Goal: Task Accomplishment & Management: Use online tool/utility

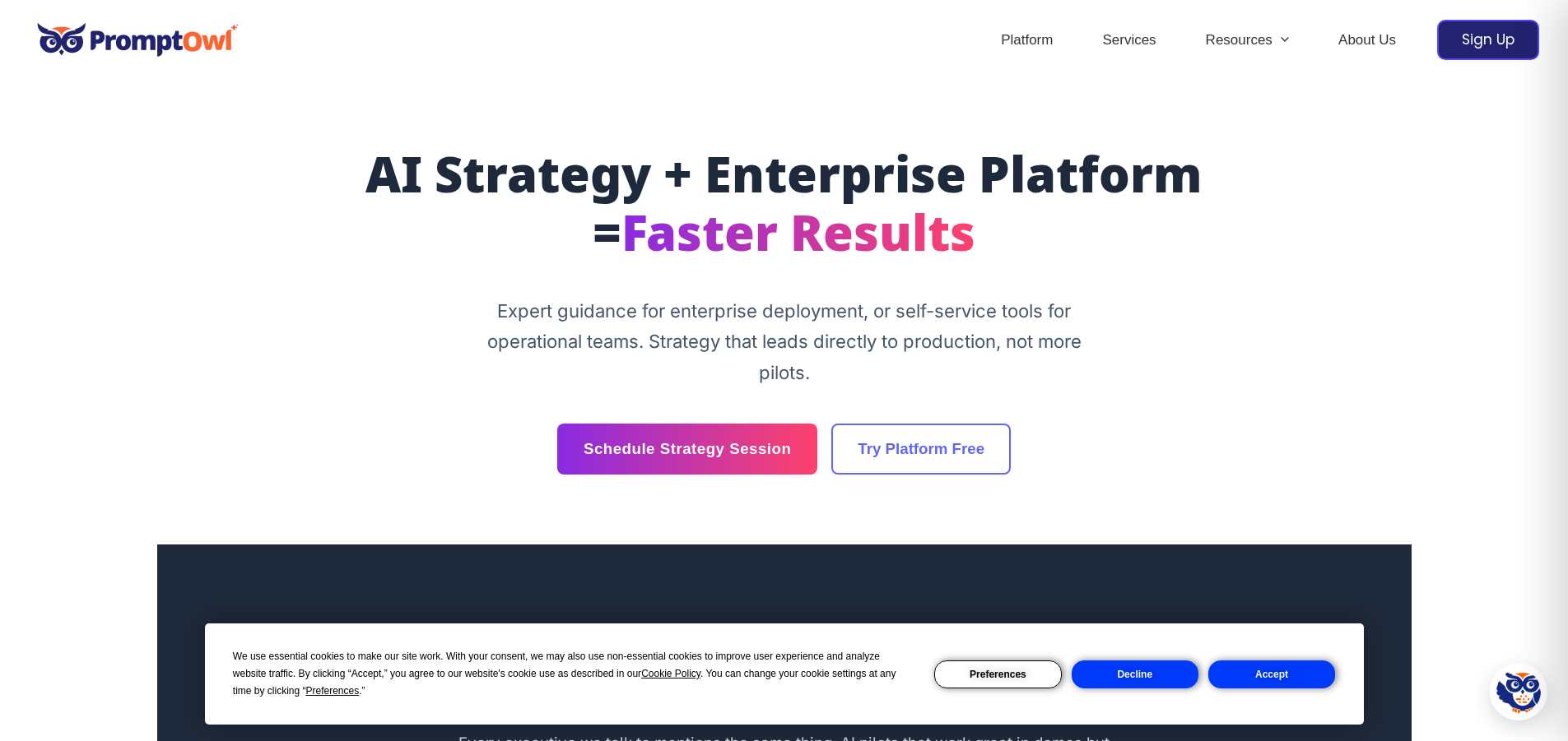
click at [1289, 675] on button "Accept" at bounding box center [1272, 674] width 127 height 28
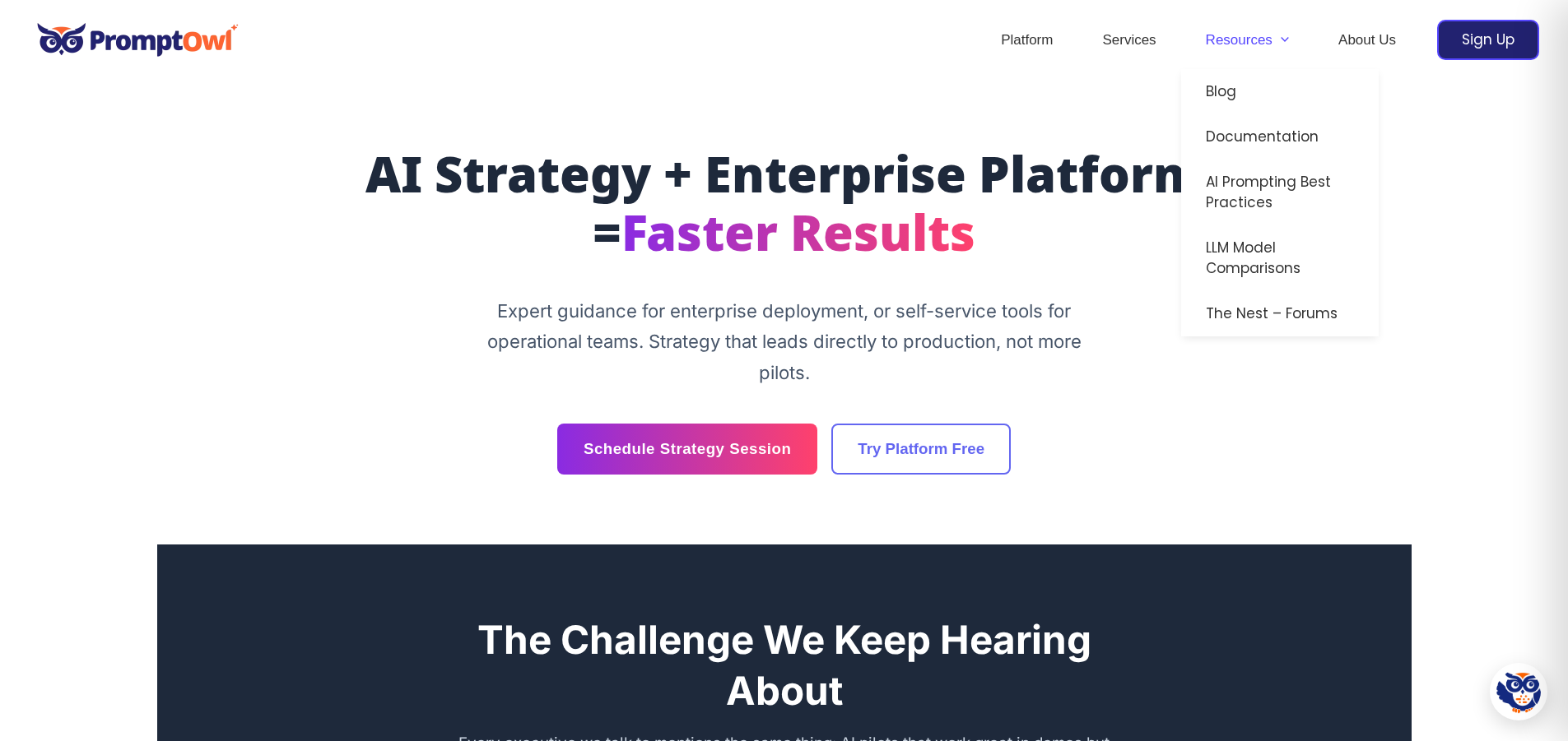
click at [1293, 46] on link "Resources" at bounding box center [1246, 41] width 132 height 58
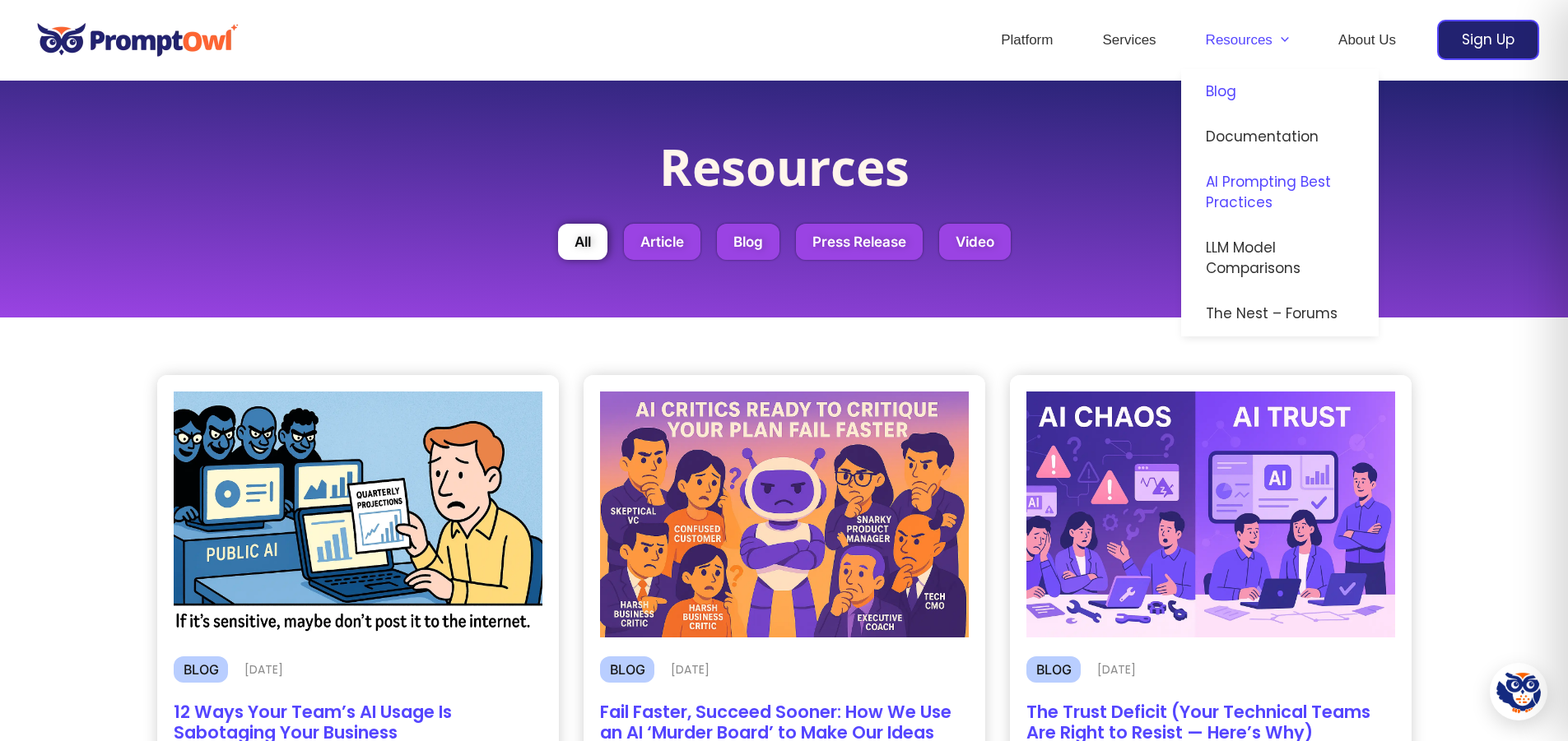
click at [1258, 192] on link "AI Prompting Best Practices" at bounding box center [1279, 193] width 198 height 66
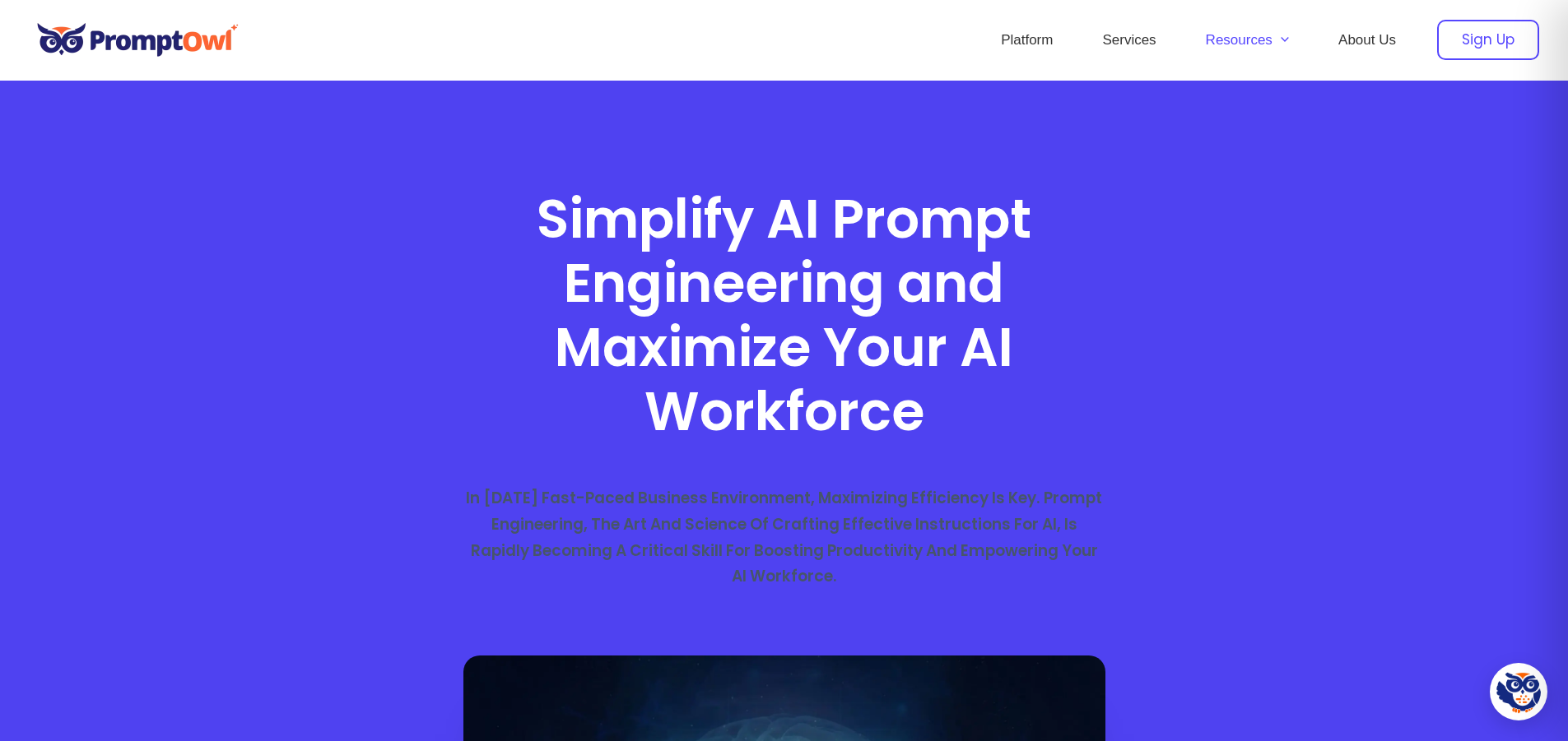
click at [1507, 35] on div "Sign Up" at bounding box center [1488, 40] width 102 height 41
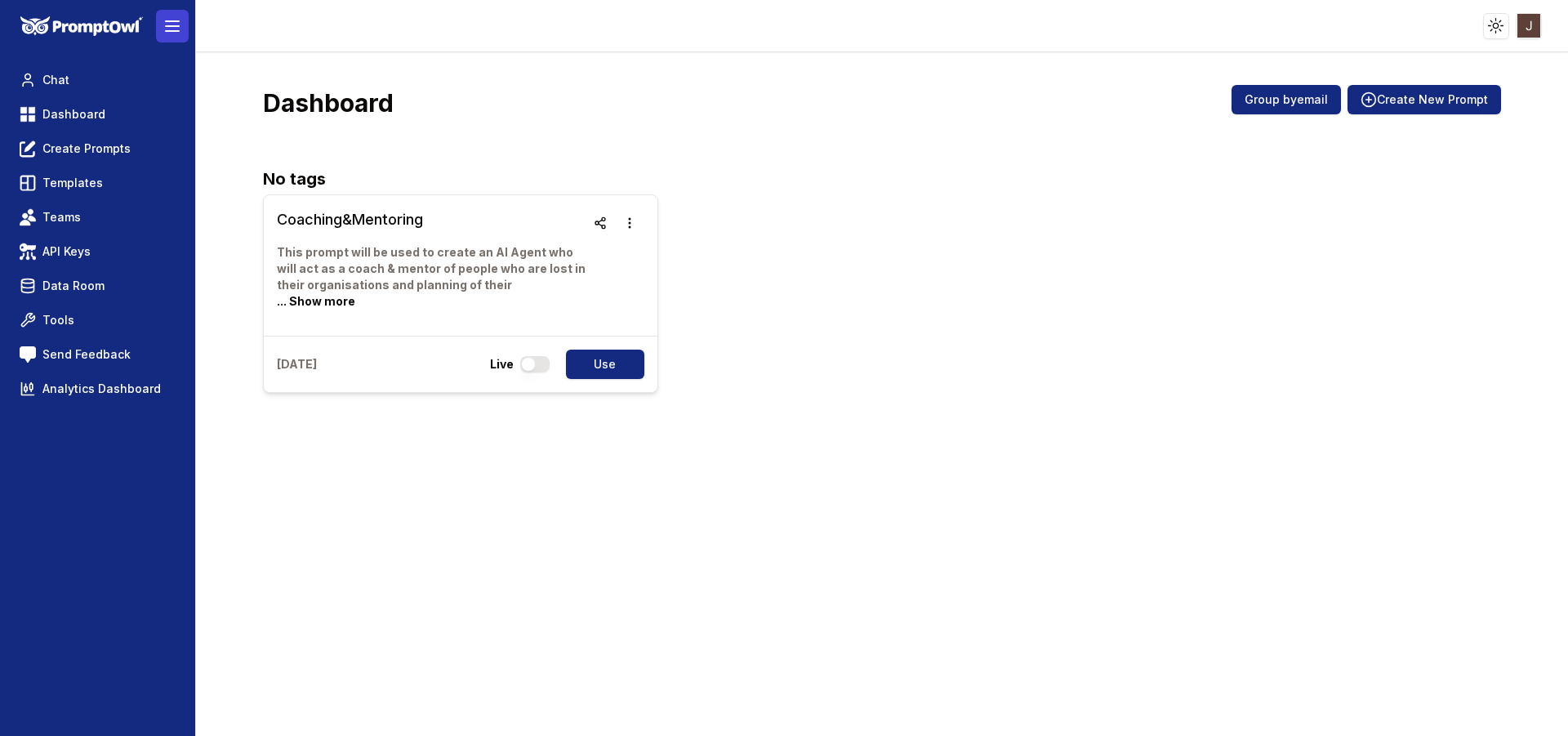
click at [165, 27] on icon at bounding box center [173, 27] width 20 height 20
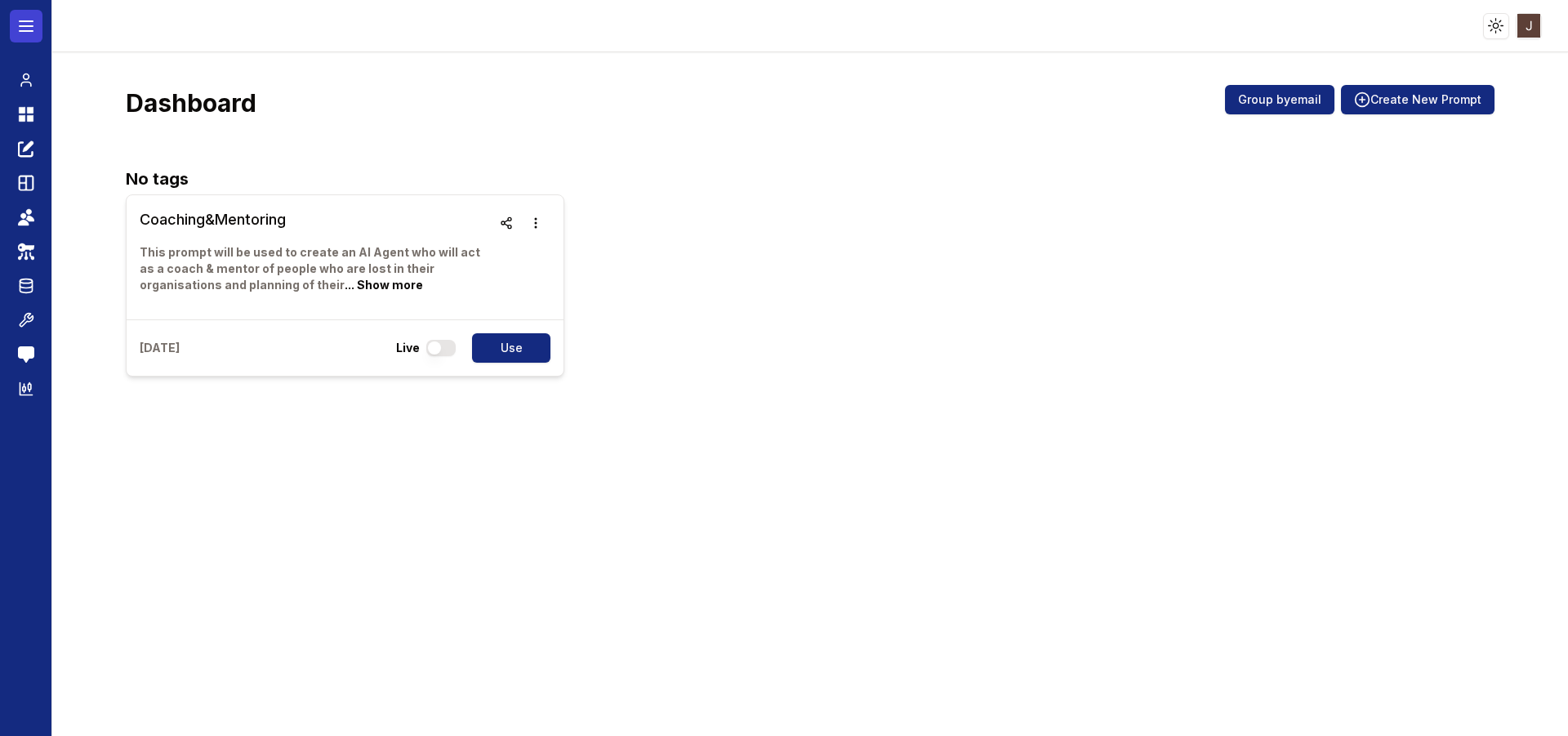
click at [27, 30] on icon at bounding box center [27, 27] width 20 height 20
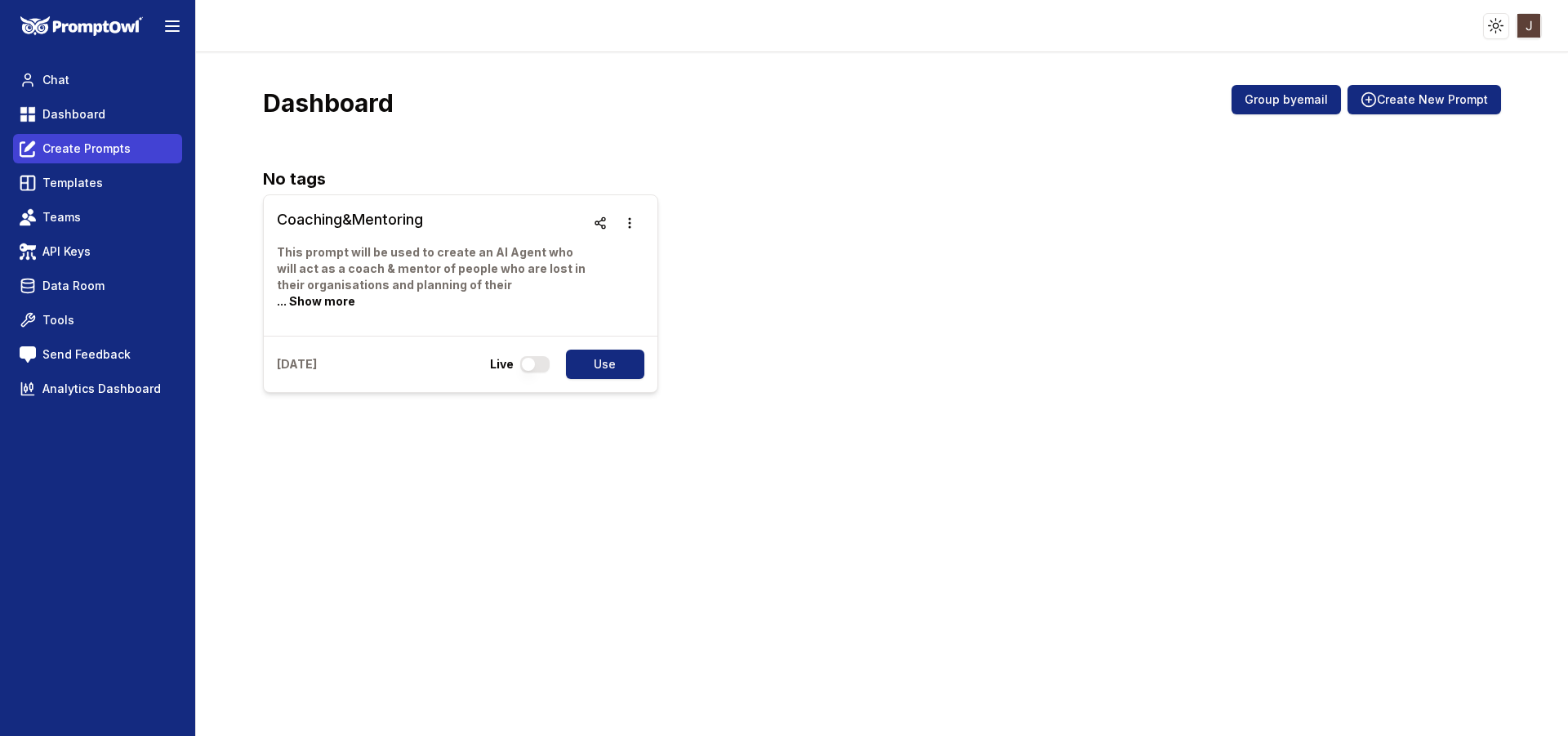
click at [93, 140] on link "Create Prompts" at bounding box center [97, 149] width 169 height 30
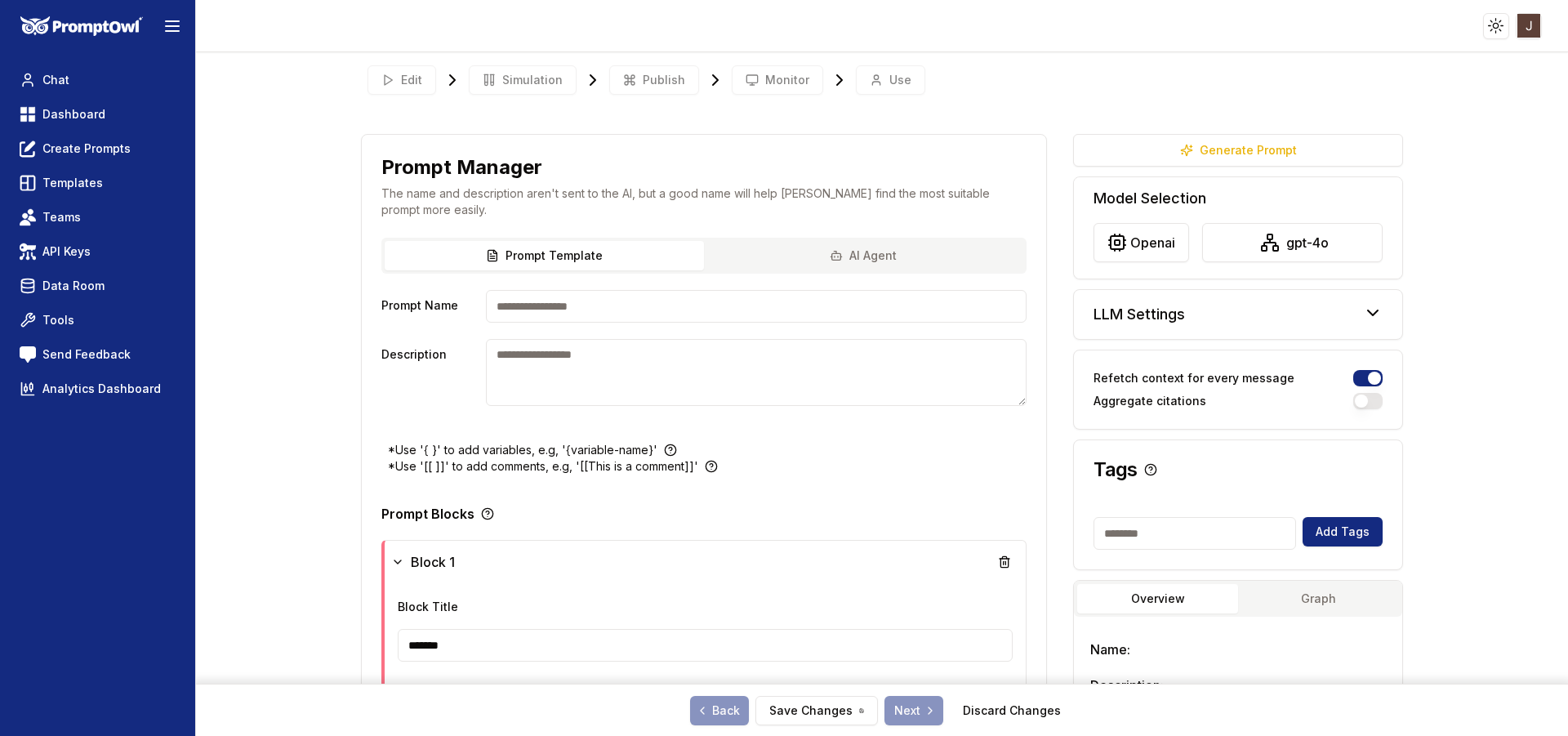
click at [839, 254] on button "AI Agent" at bounding box center [864, 256] width 320 height 30
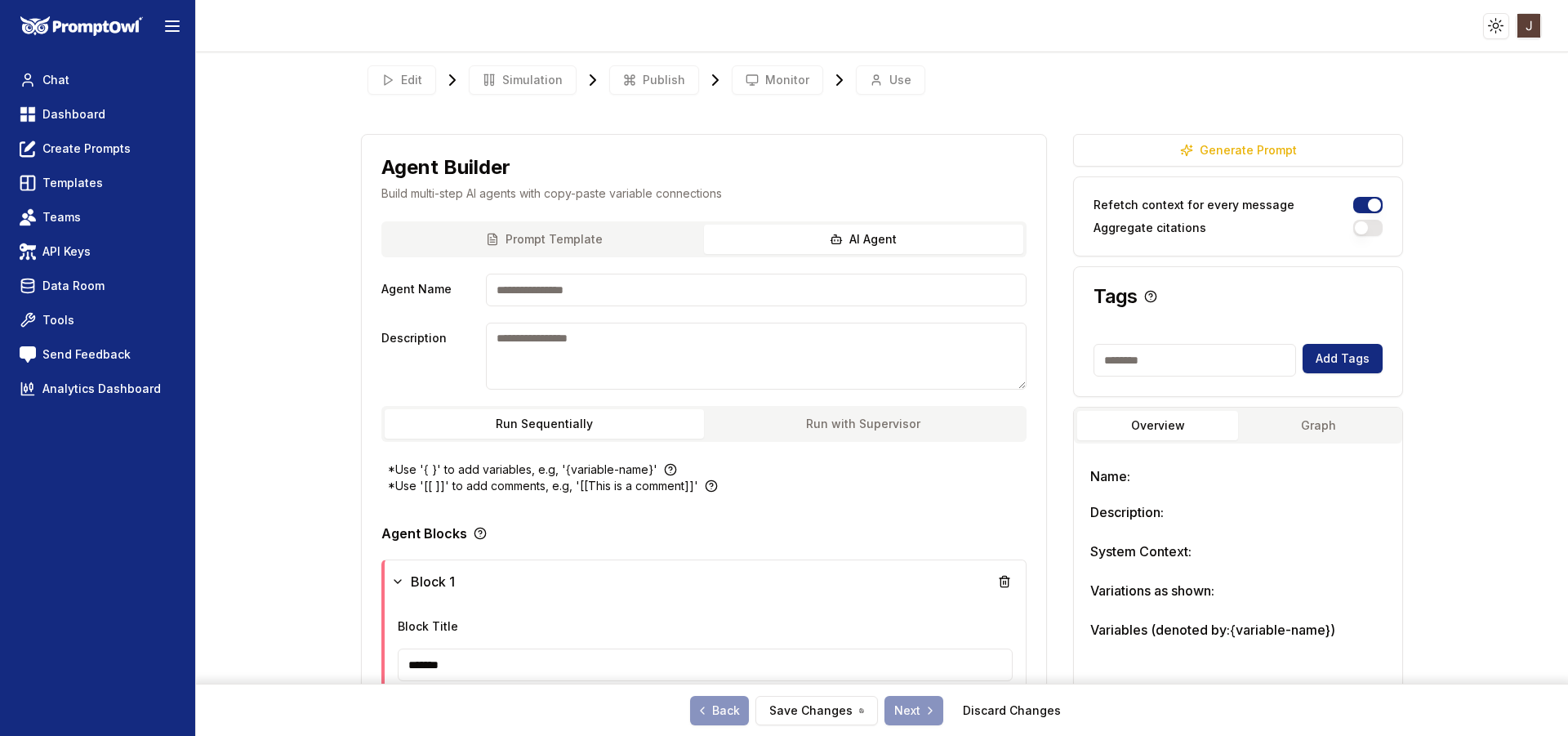
click at [598, 245] on button "Prompt Template" at bounding box center [544, 240] width 320 height 30
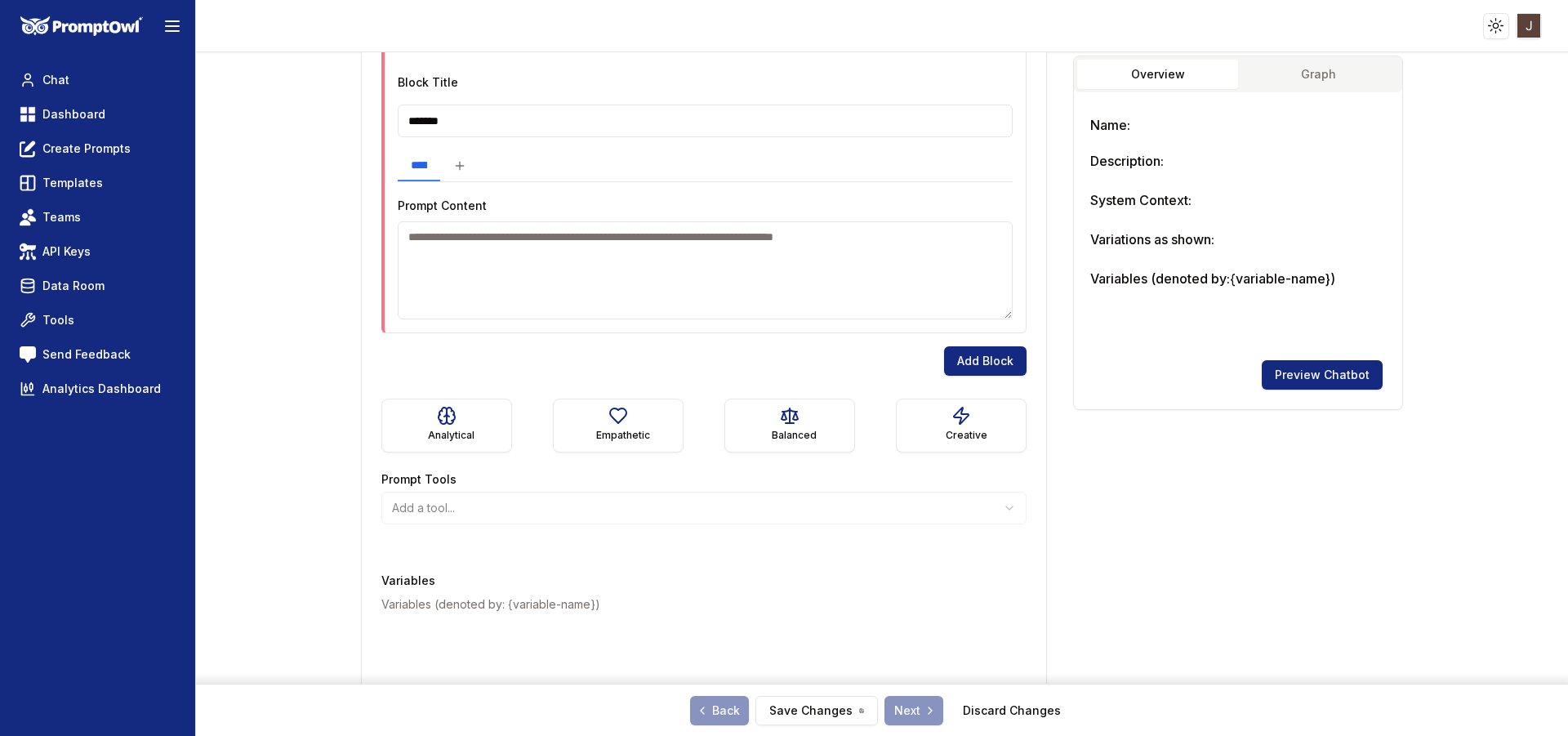
scroll to position [540, 0]
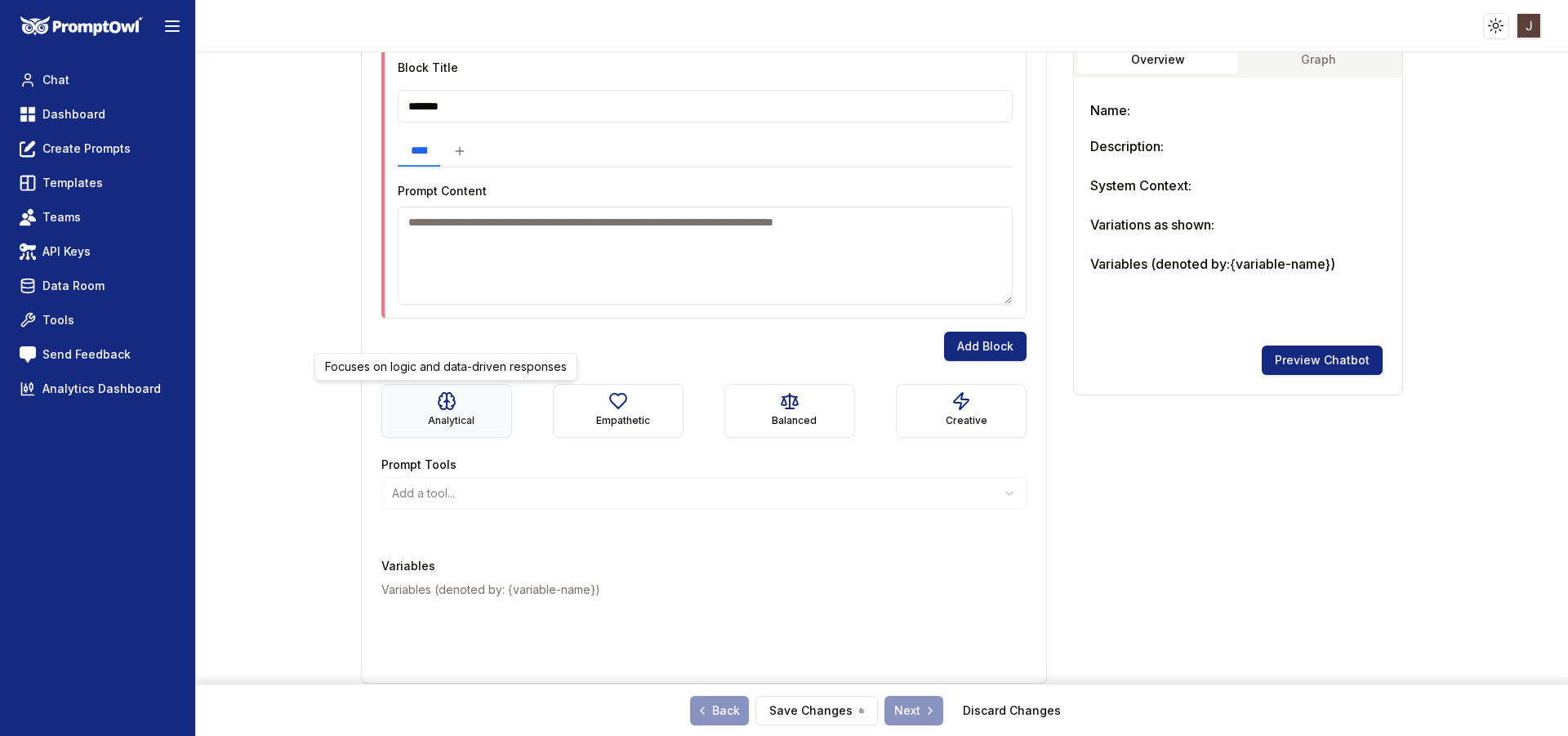
click at [431, 403] on button "Analytical" at bounding box center [447, 410] width 131 height 54
click at [585, 588] on p "Variables (denoted by: {variable-name})" at bounding box center [704, 590] width 646 height 17
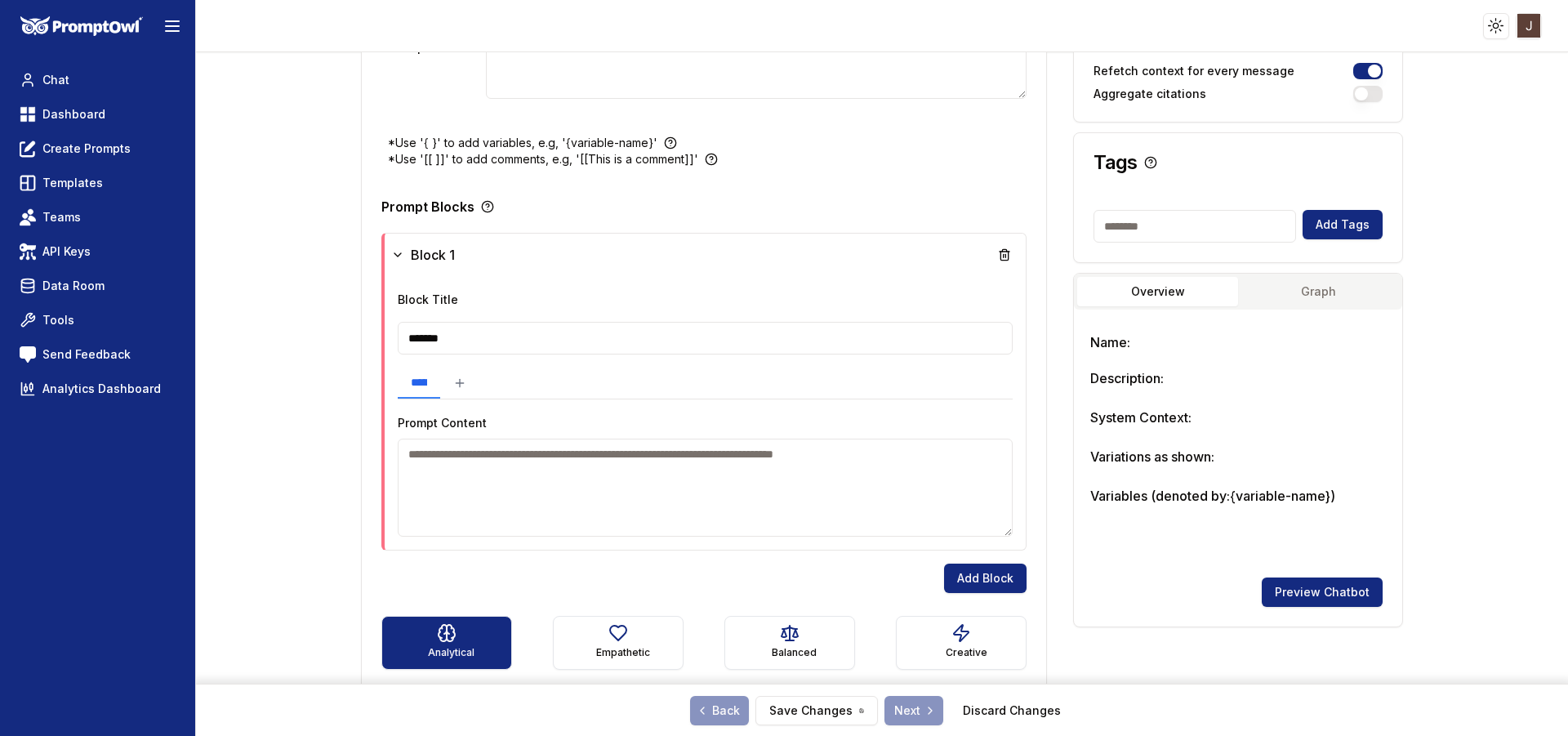
scroll to position [212, 0]
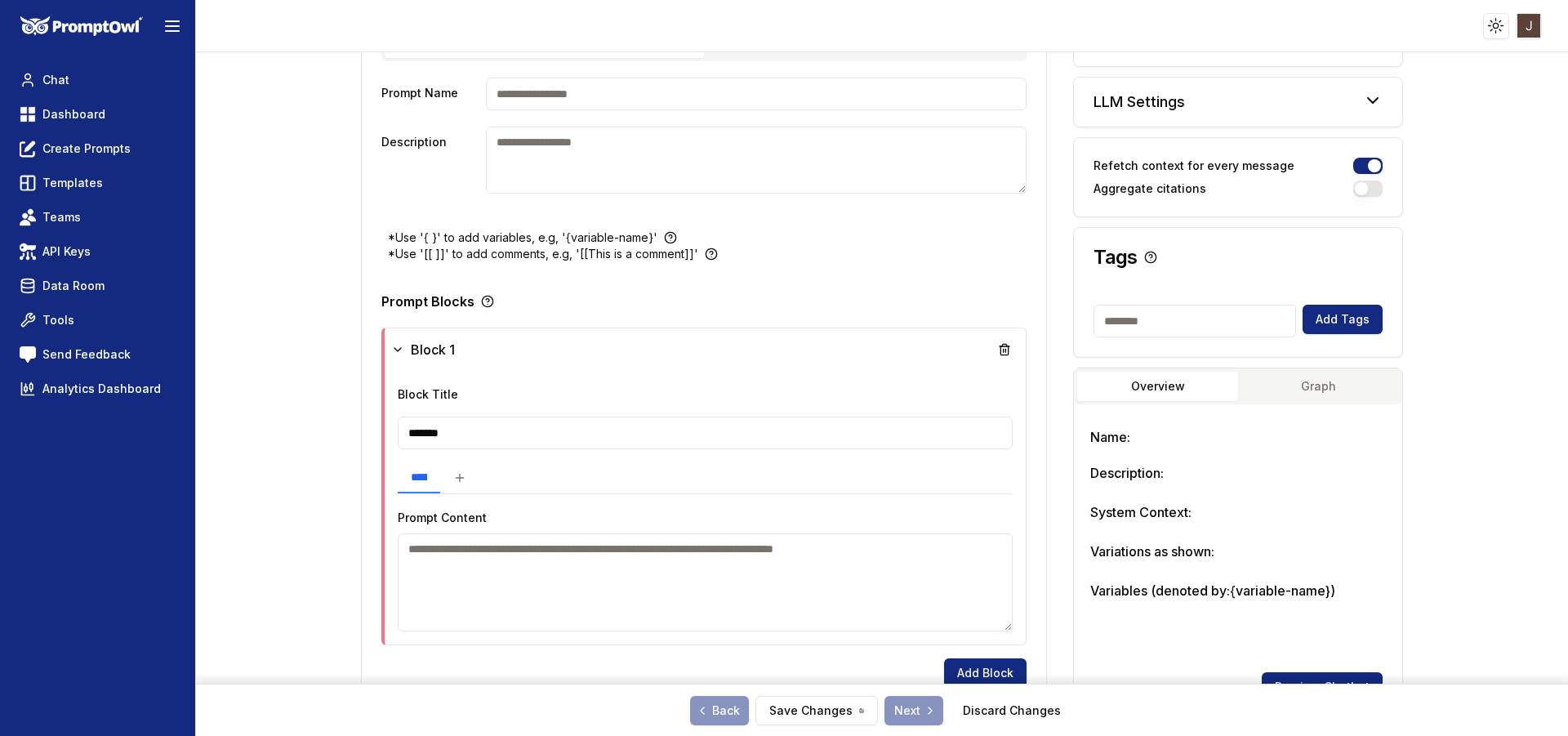
click at [1320, 392] on button "Graph" at bounding box center [1319, 387] width 161 height 30
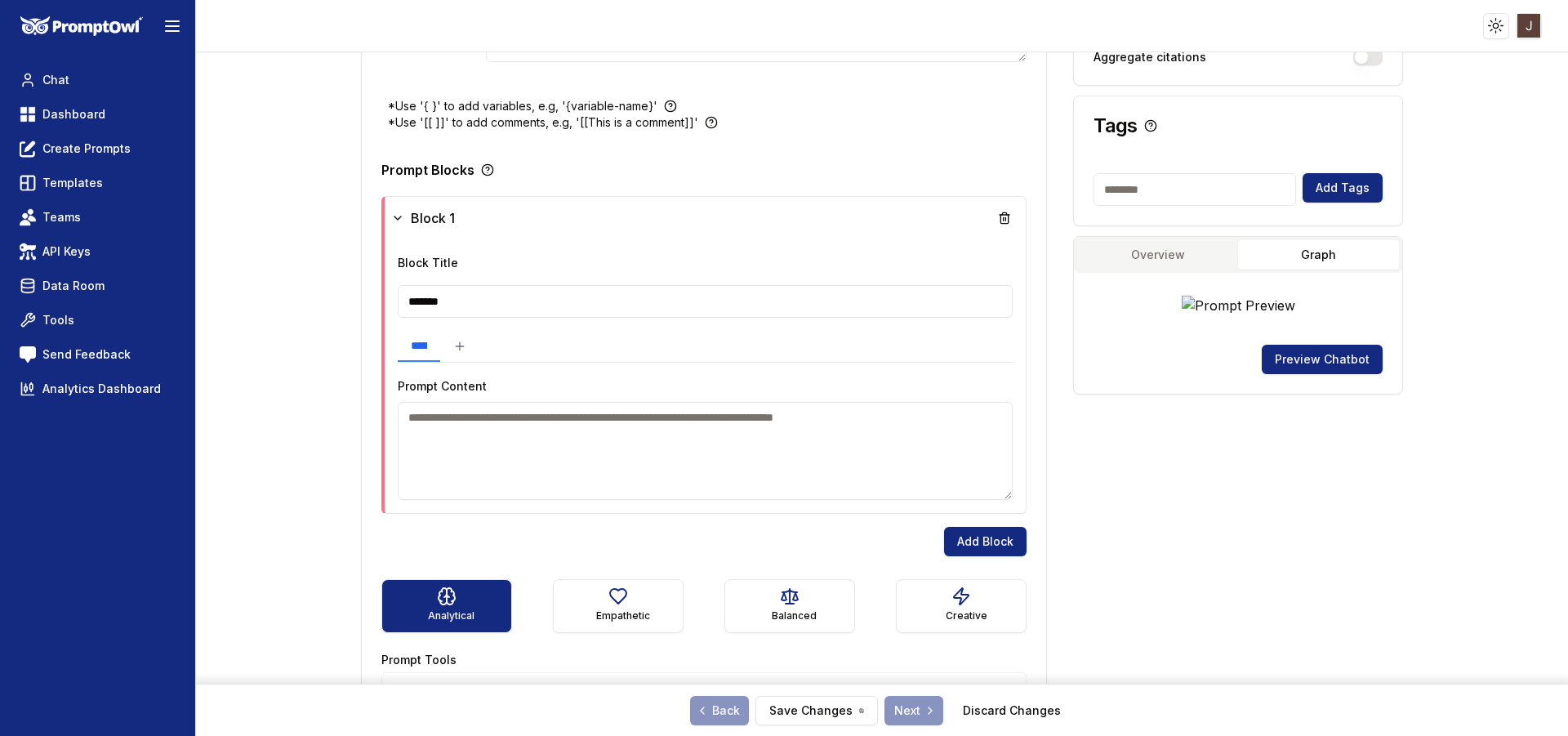
scroll to position [376, 0]
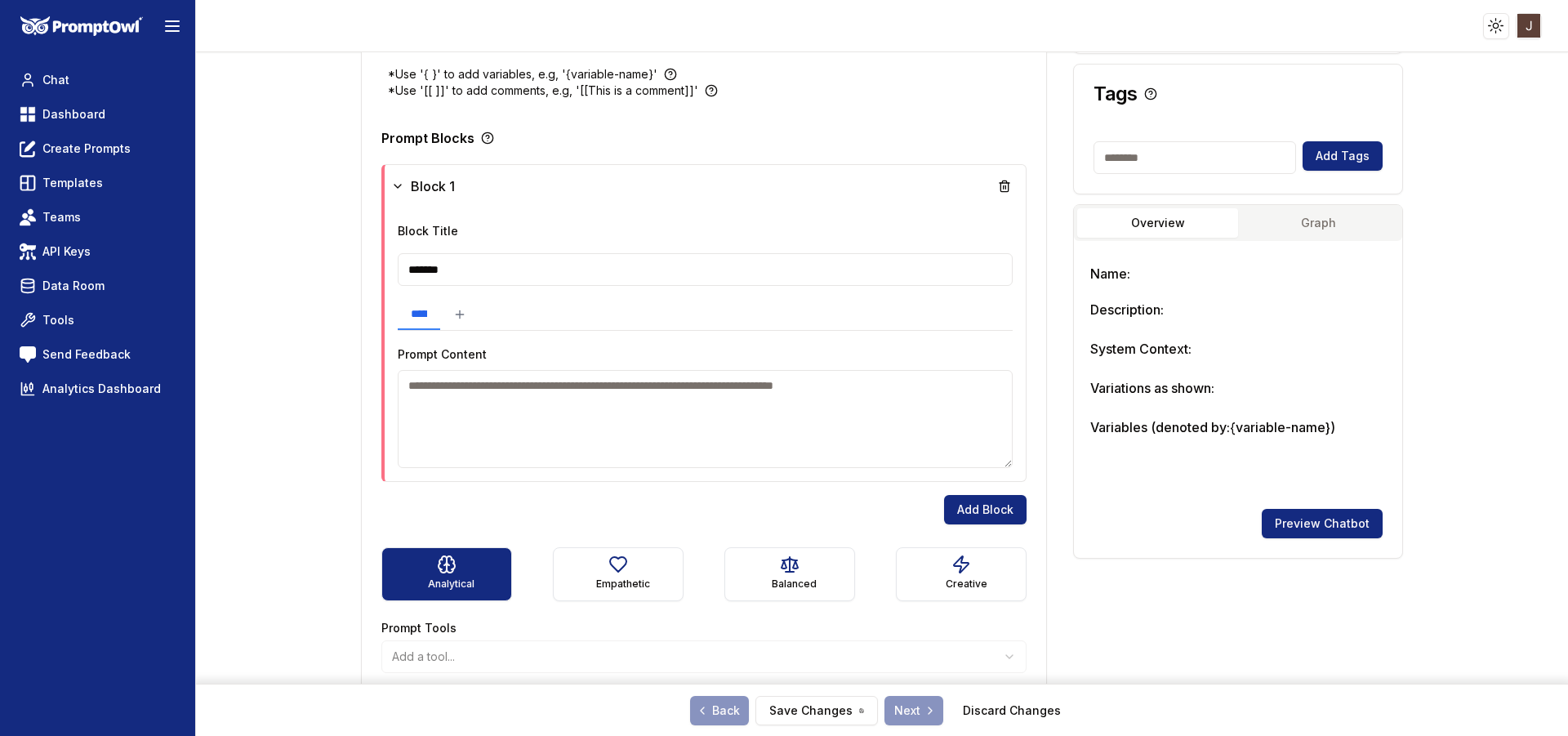
click at [1132, 230] on button "Overview" at bounding box center [1157, 223] width 161 height 30
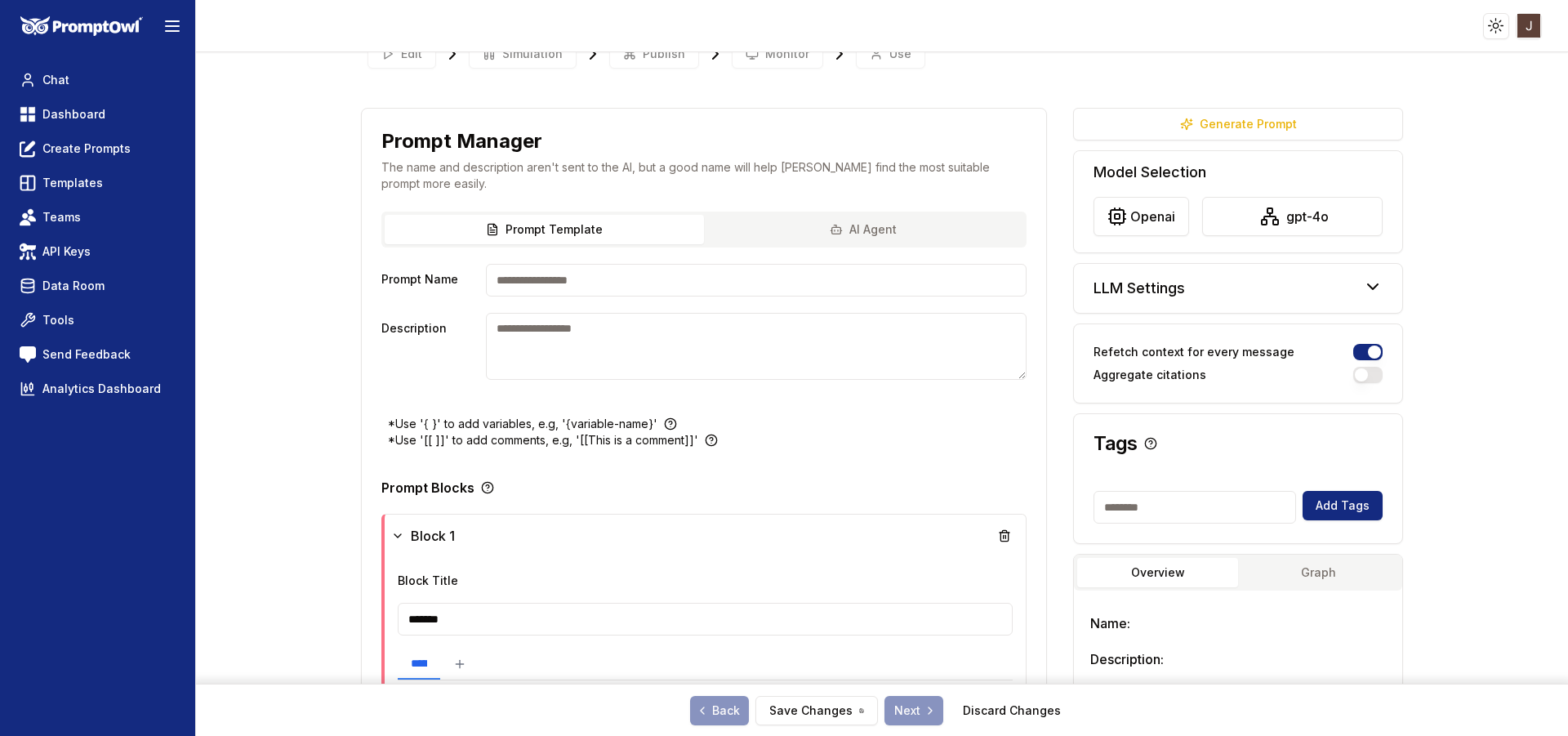
scroll to position [0, 0]
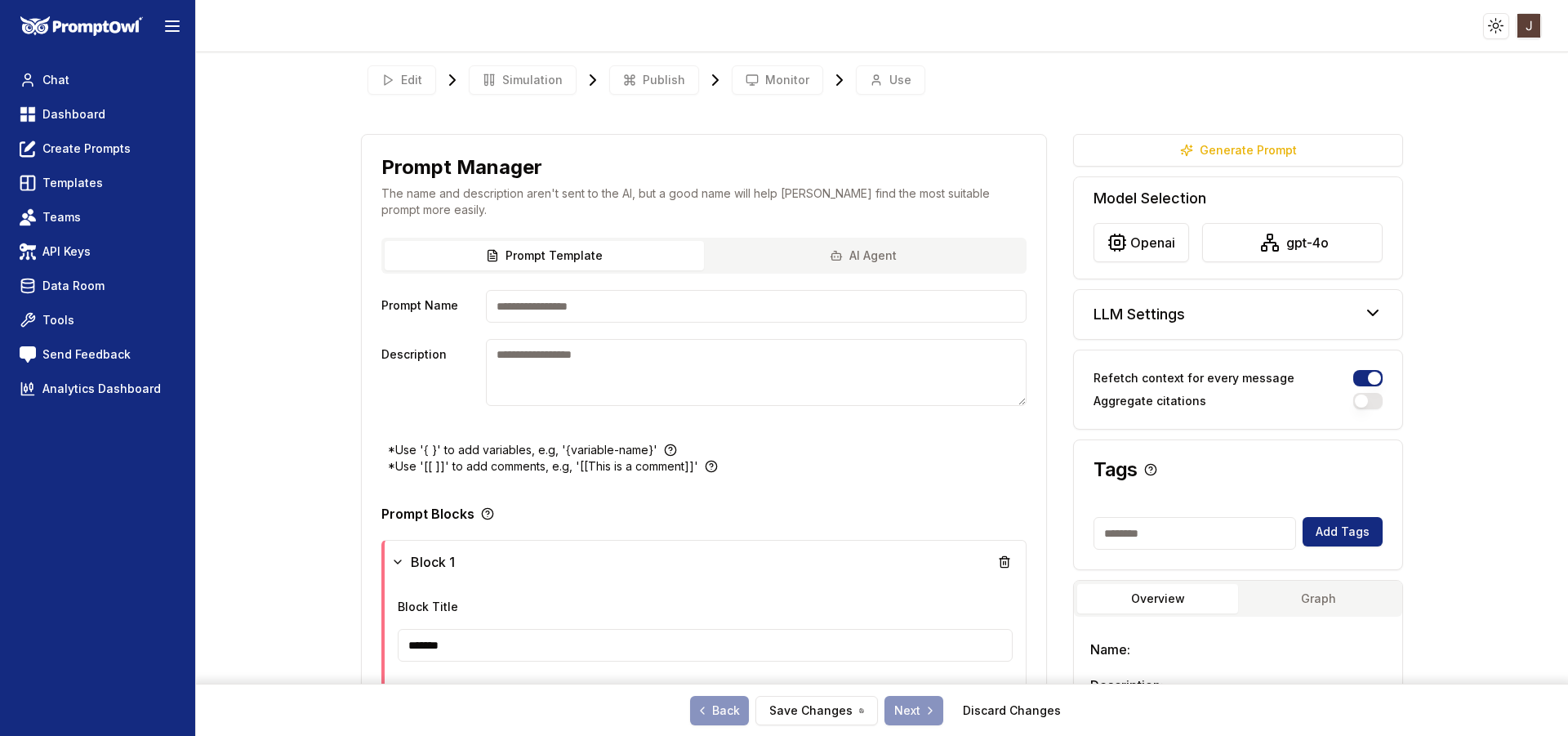
click at [1349, 308] on div "LLM Settings" at bounding box center [1238, 315] width 328 height 49
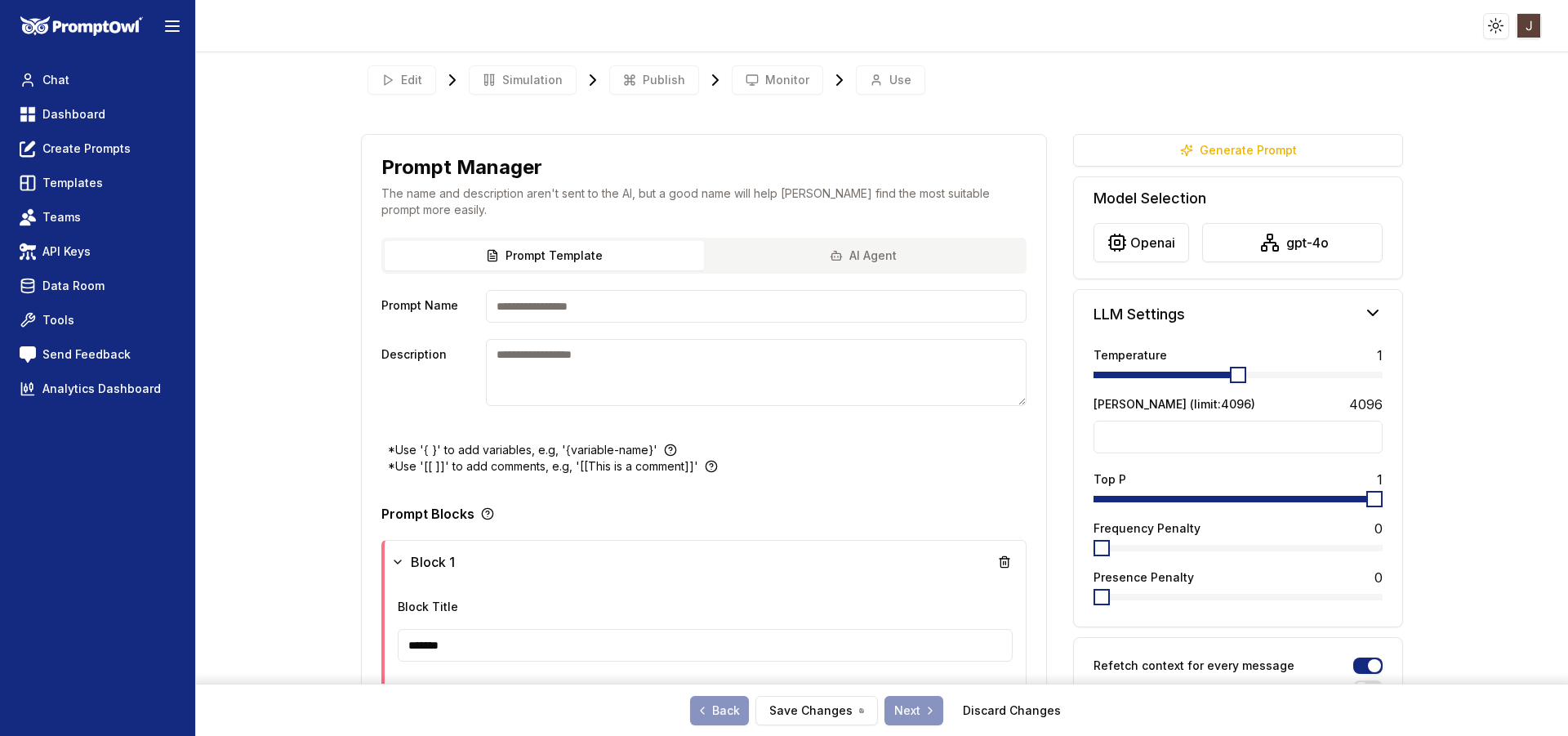
click at [1363, 314] on icon at bounding box center [1373, 313] width 20 height 20
